Goal: Transaction & Acquisition: Book appointment/travel/reservation

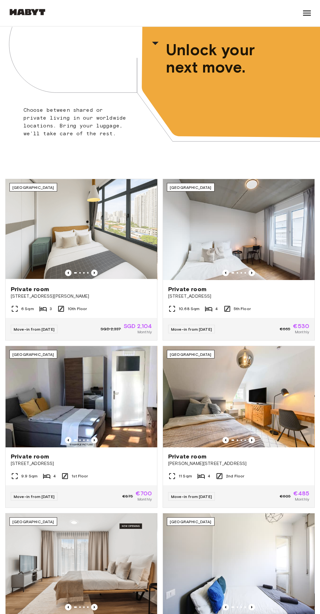
scroll to position [35, 0]
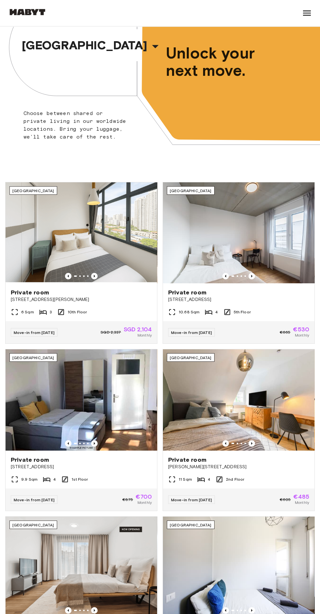
click at [61, 49] on span "[GEOGRAPHIC_DATA]" at bounding box center [85, 45] width 126 height 14
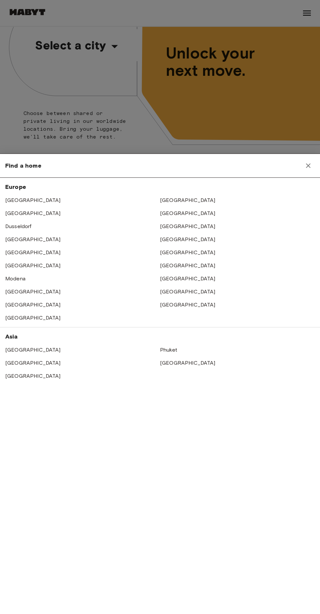
click at [160, 197] on link "[GEOGRAPHIC_DATA]" at bounding box center [188, 200] width 56 height 6
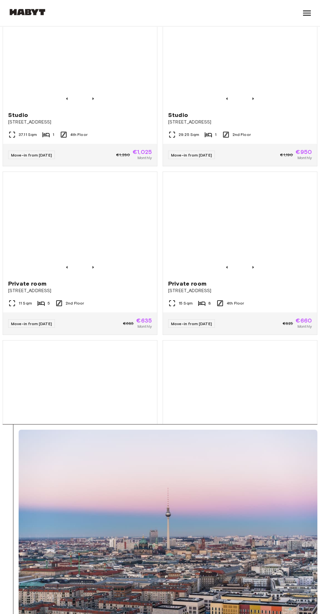
scroll to position [11166, 0]
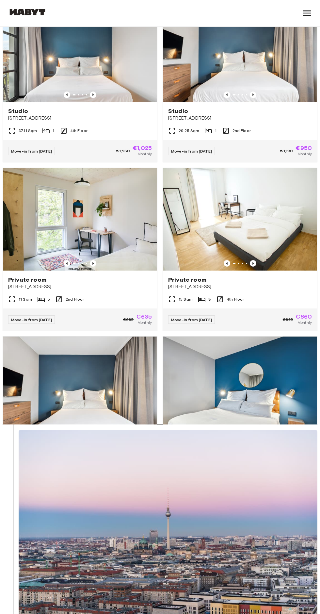
click at [110, 290] on span "[STREET_ADDRESS]" at bounding box center [80, 286] width 144 height 7
